Goal: Find specific page/section: Find specific page/section

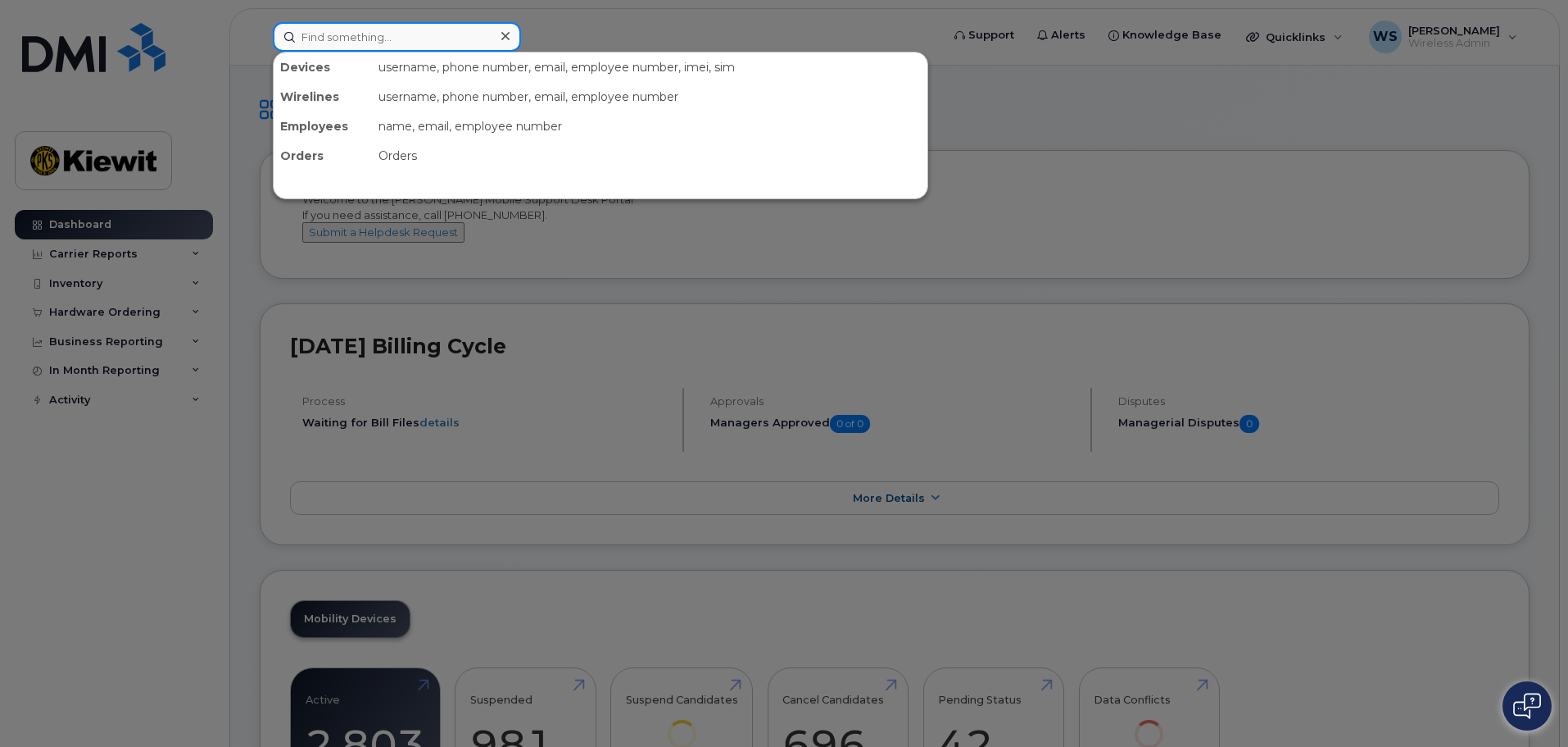
click at [385, 40] on input at bounding box center [396, 37] width 248 height 30
paste input "359200572336124"
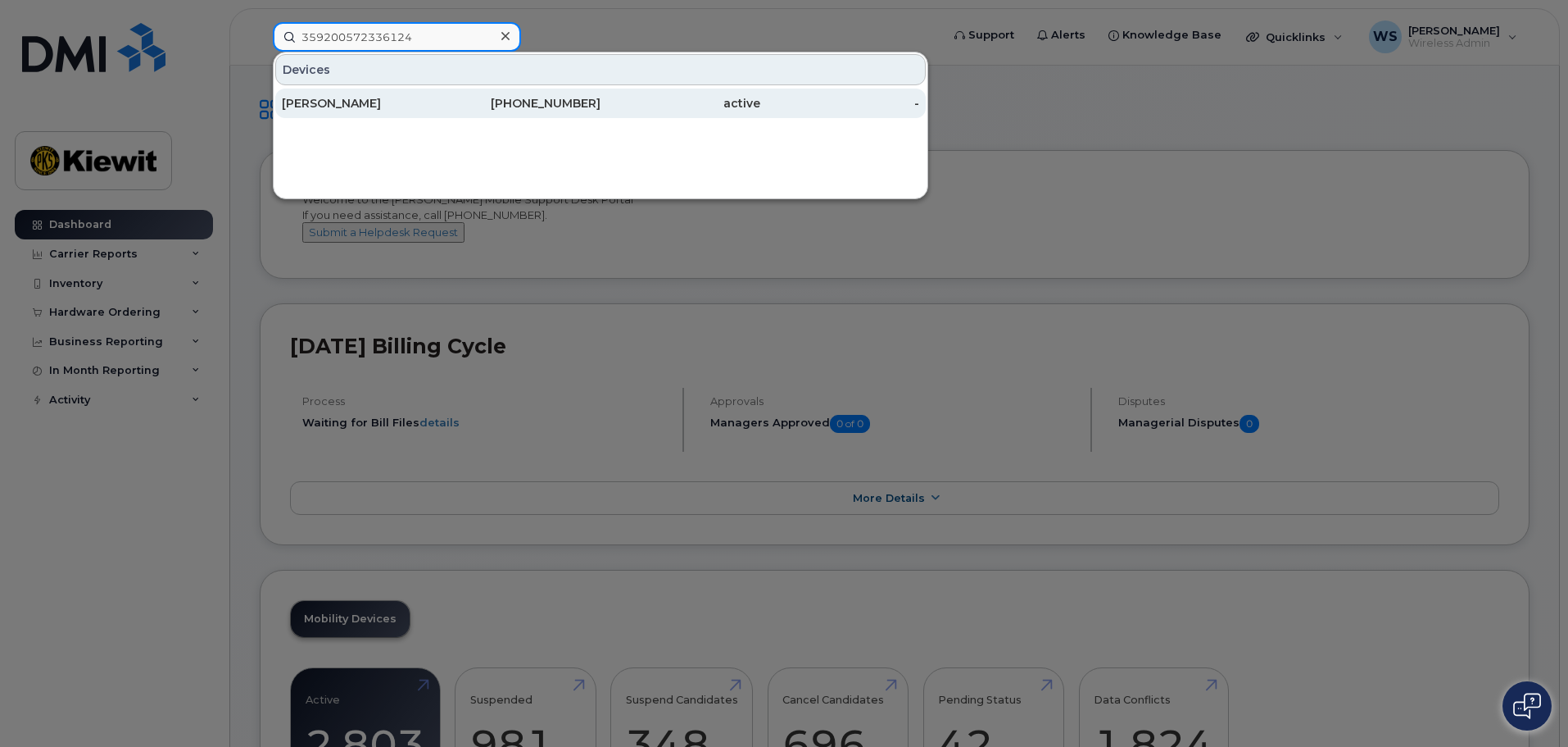
type input "359200572336124"
click at [442, 112] on div "[PERSON_NAME]" at bounding box center [522, 104] width 159 height 30
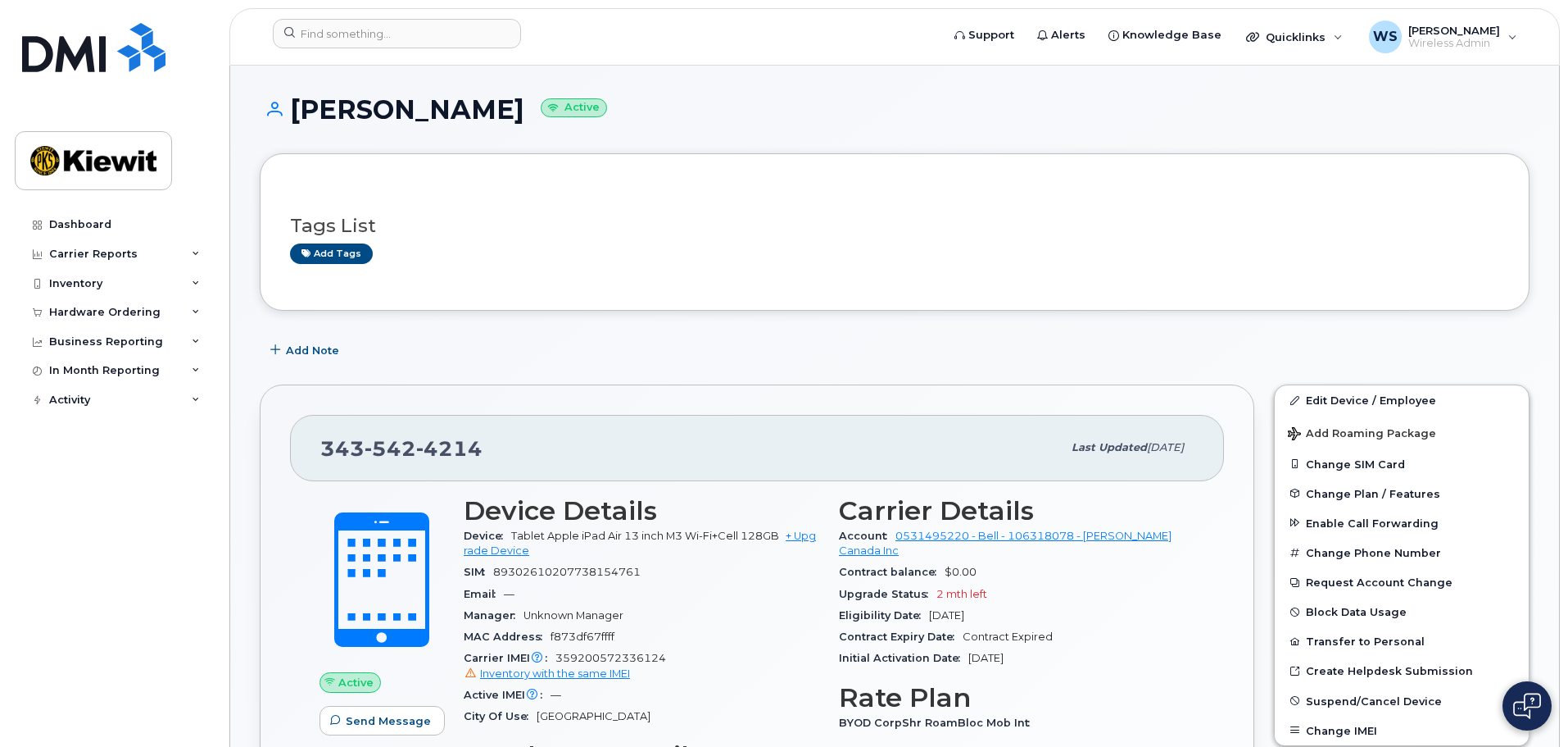
click at [571, 577] on span "89302610207738154761" at bounding box center [566, 572] width 147 height 12
copy span "89302610207738154761"
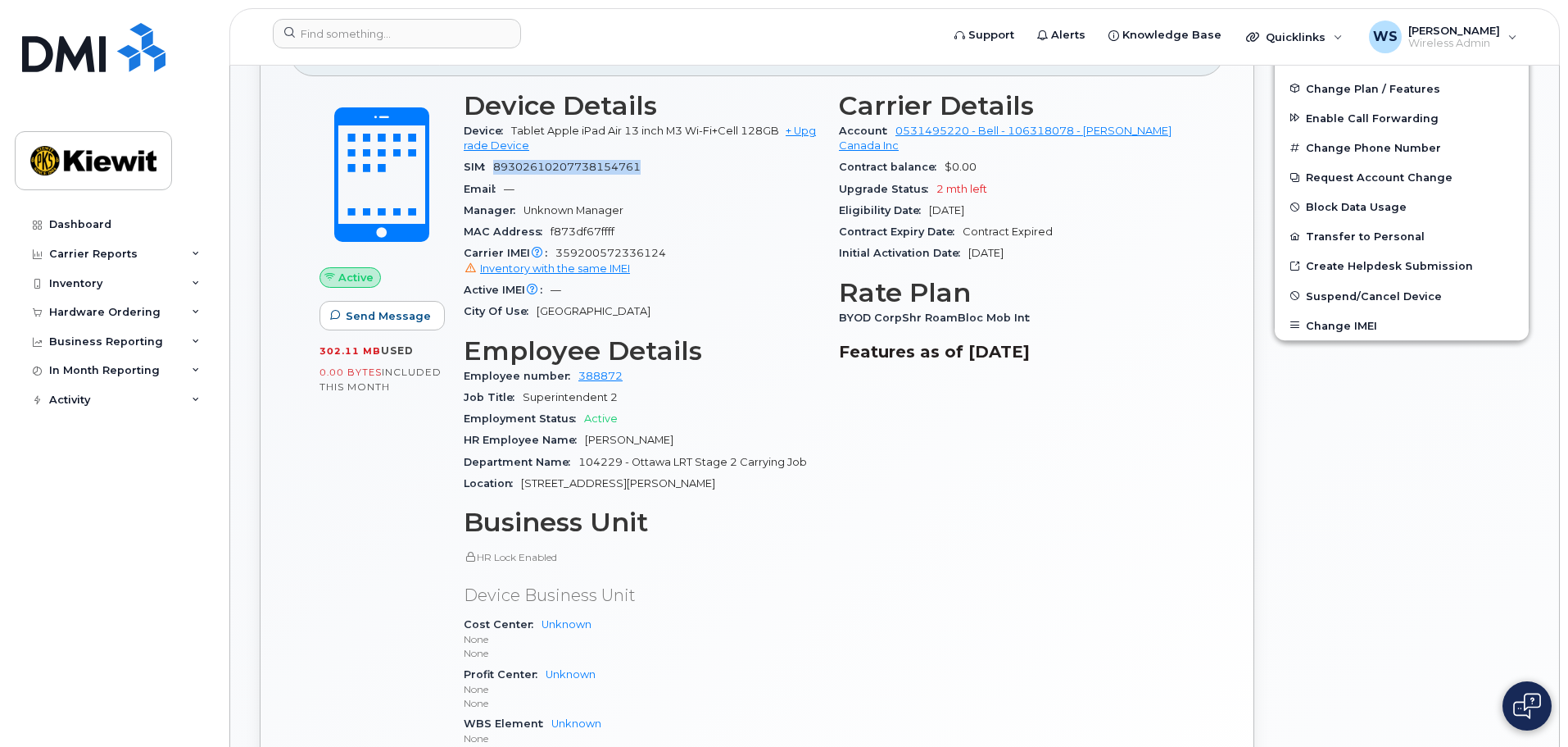
scroll to position [409, 0]
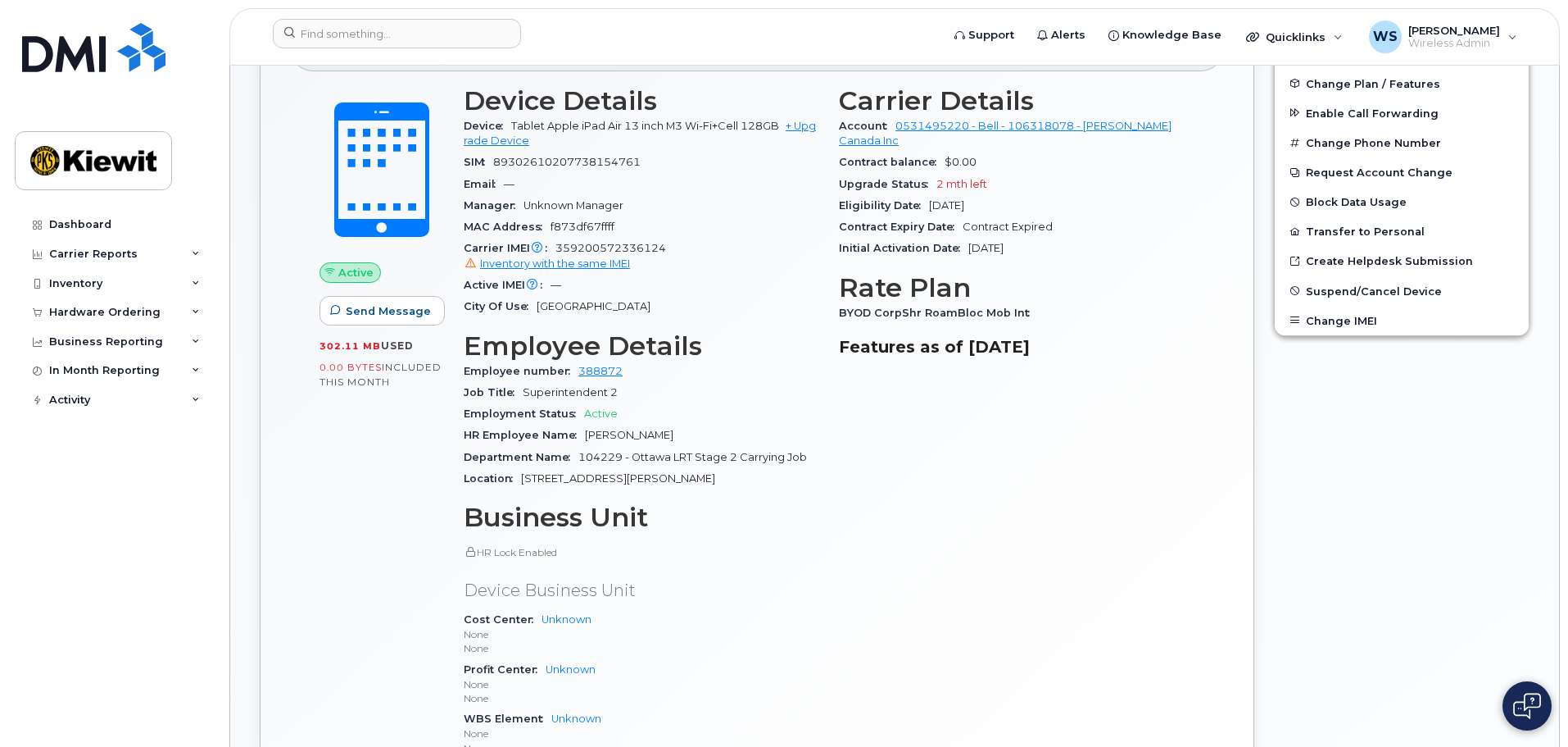
click at [1060, 608] on div "Carrier Details Account 0531495220 - Bell - 106318078 - [PERSON_NAME] Canada In…" at bounding box center [1016, 429] width 375 height 705
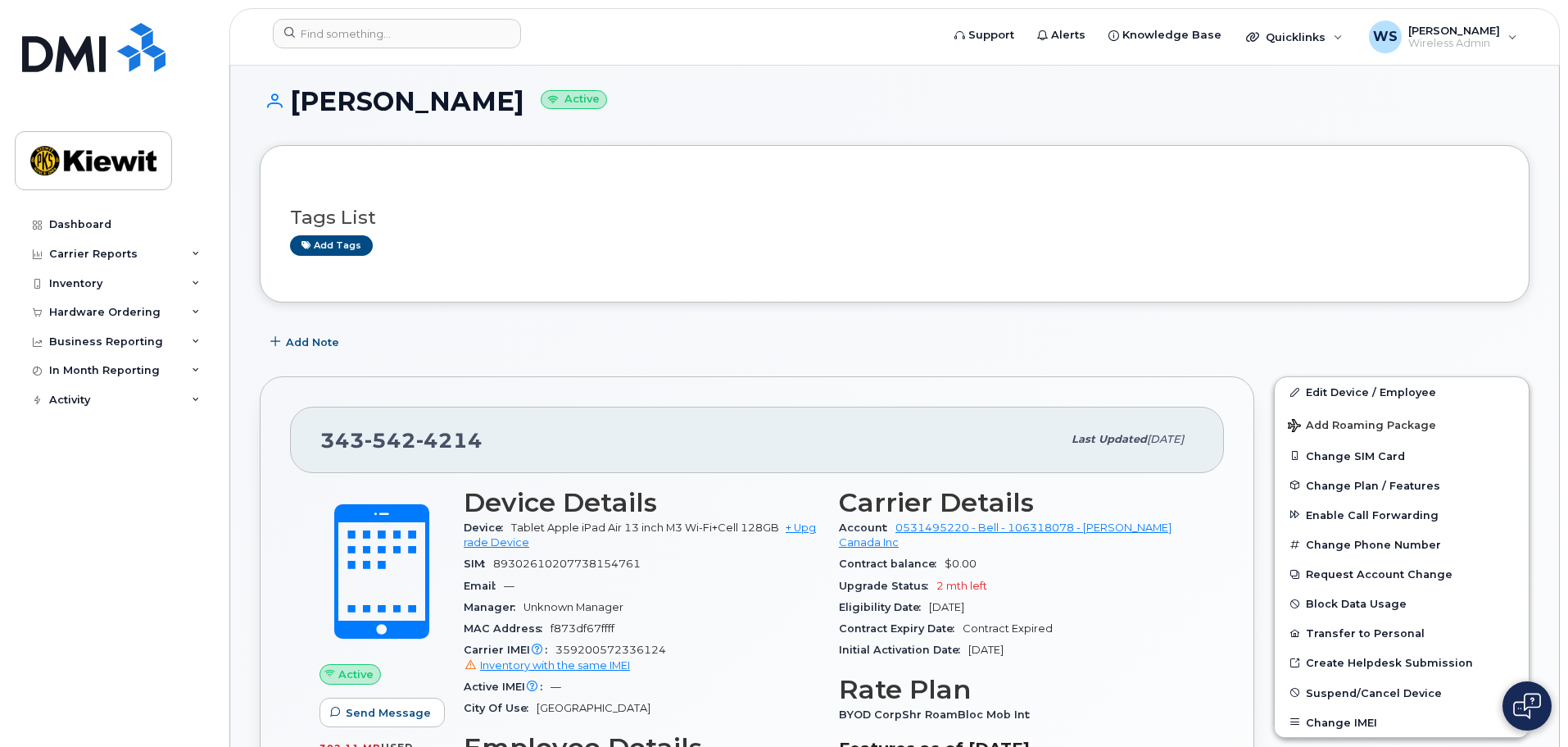
scroll to position [0, 0]
